Goal: Navigation & Orientation: Understand site structure

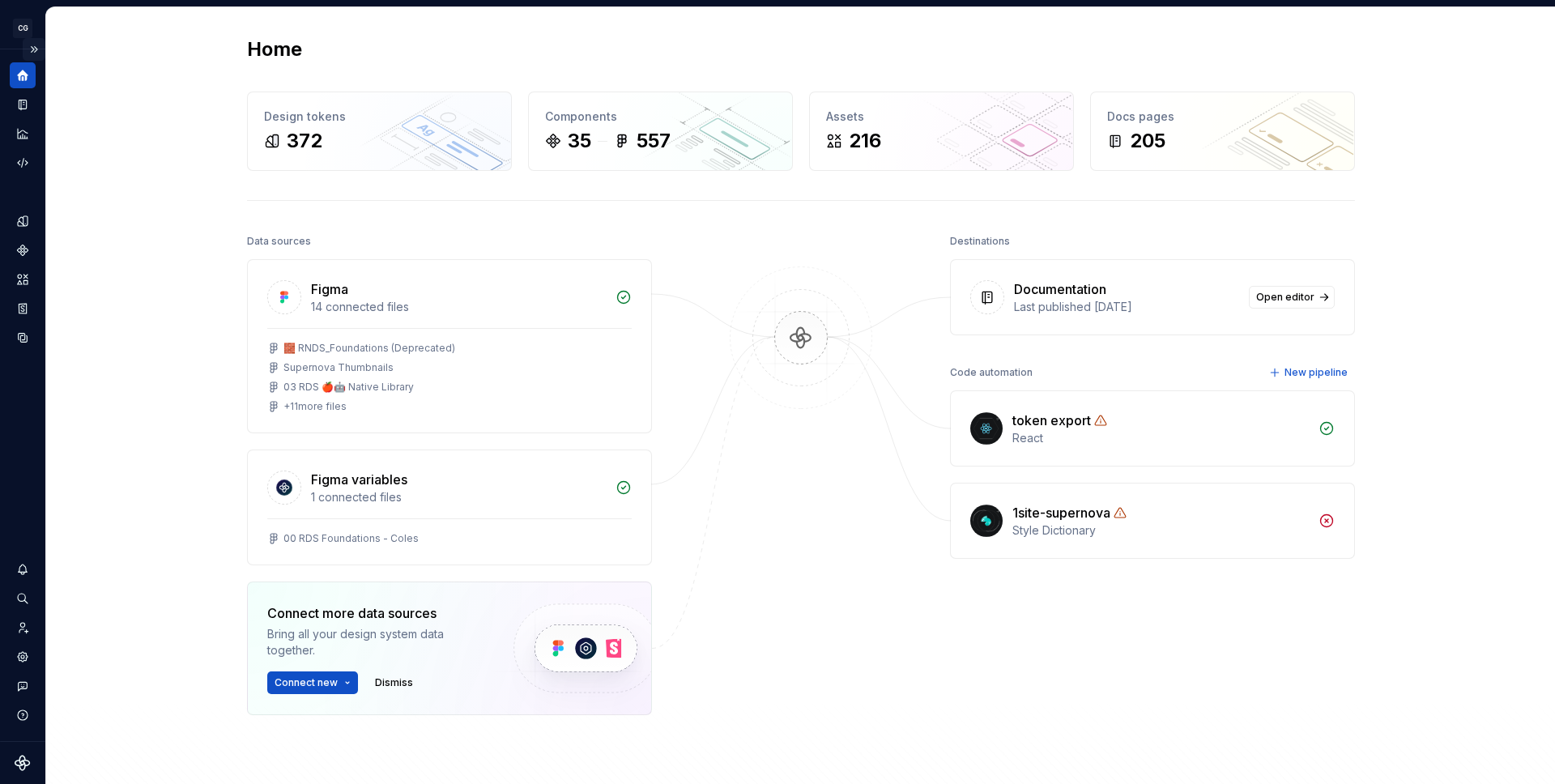
click at [32, 47] on button "Expand sidebar" at bounding box center [35, 50] width 23 height 23
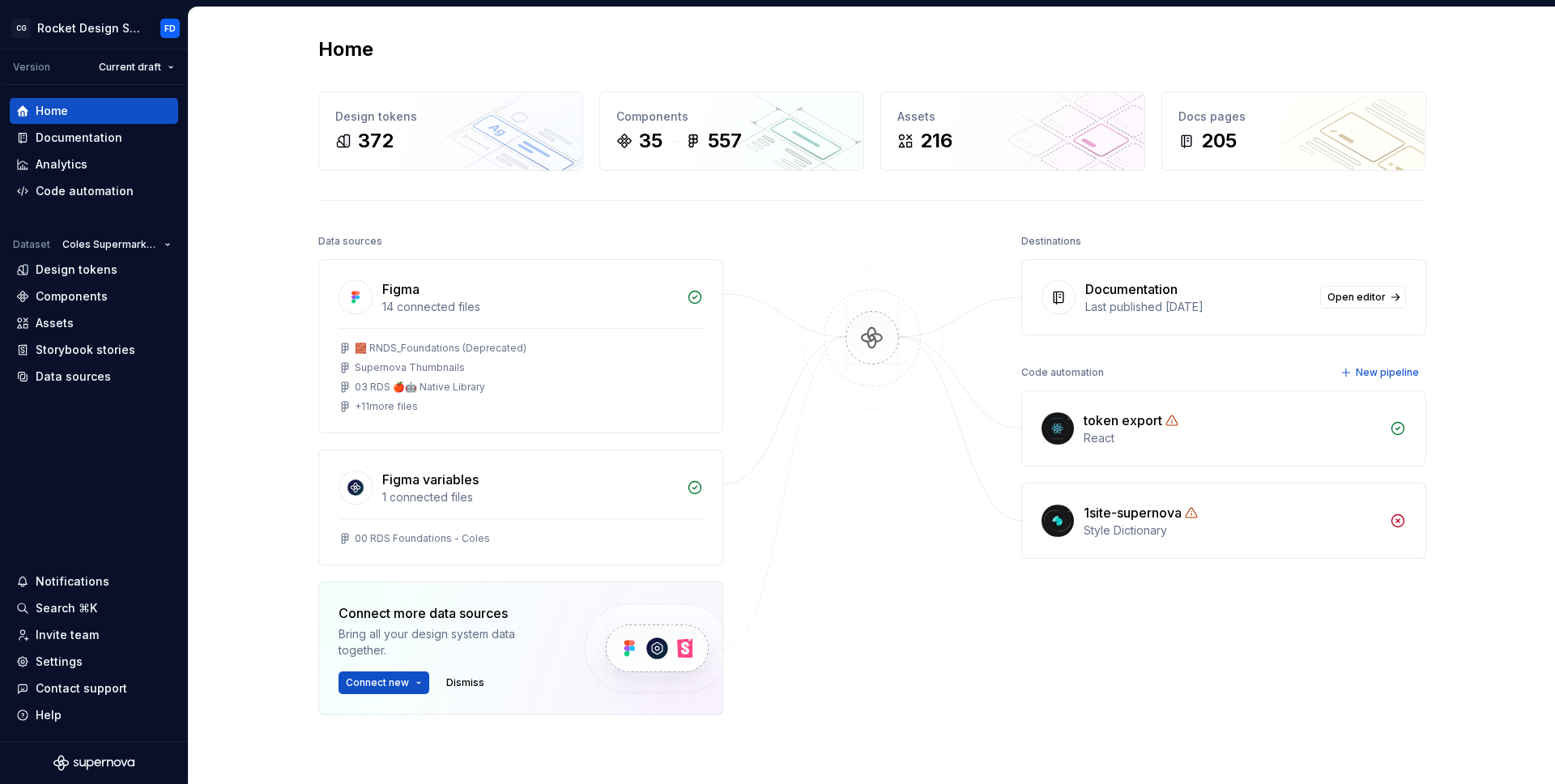
click at [925, 241] on div at bounding box center [871, 513] width 162 height 565
click at [1511, 248] on div "Home Design tokens 372 Components 35 557 Assets 216 Docs pages 205 Data sources…" at bounding box center [871, 449] width 1366 height 883
